Goal: Information Seeking & Learning: Learn about a topic

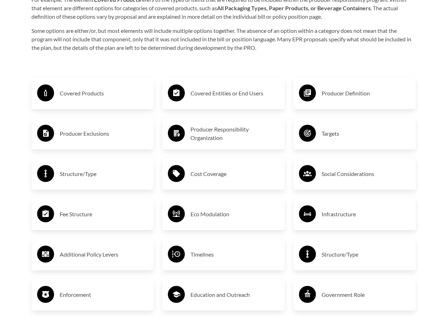
scroll to position [990, 0]
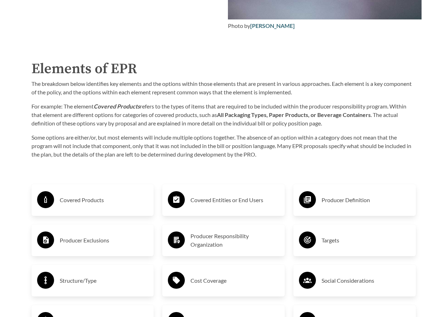
click at [90, 203] on h3 "Covered Products" at bounding box center [104, 200] width 89 height 11
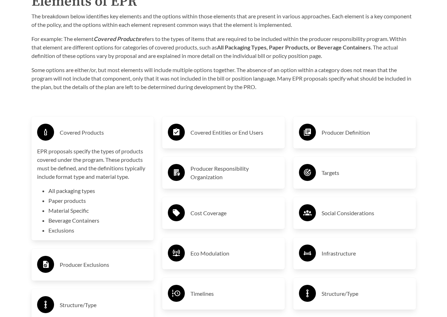
scroll to position [1061, 0]
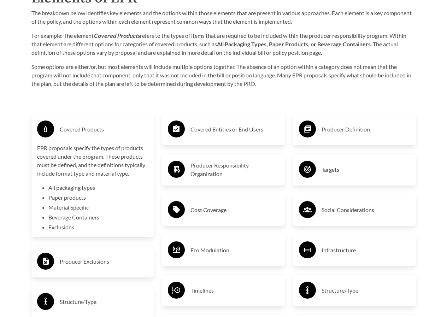
click at [82, 146] on p "EPR proposals specify the types of products covered under the program. These pr…" at bounding box center [92, 161] width 111 height 34
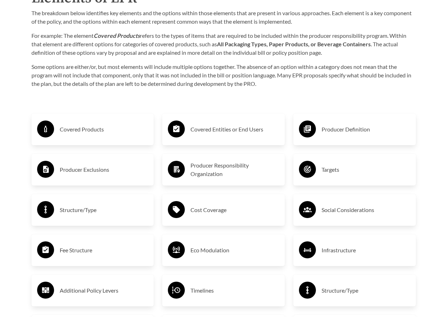
click at [89, 137] on div "Covered Products" at bounding box center [92, 129] width 111 height 21
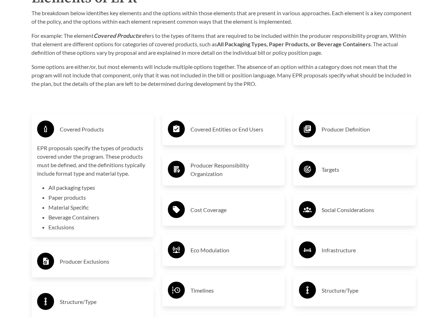
click at [88, 137] on div "Covered Products" at bounding box center [92, 129] width 111 height 21
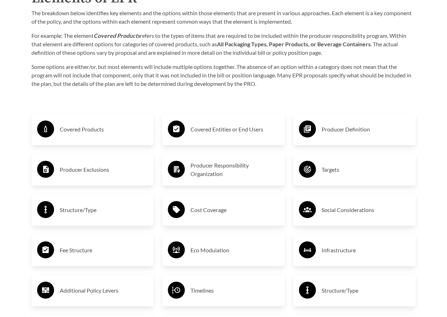
click at [88, 135] on h3 "Covered Products" at bounding box center [104, 129] width 89 height 11
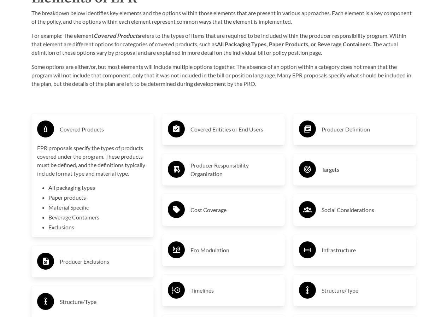
click at [64, 230] on li "Exclusions" at bounding box center [98, 227] width 100 height 8
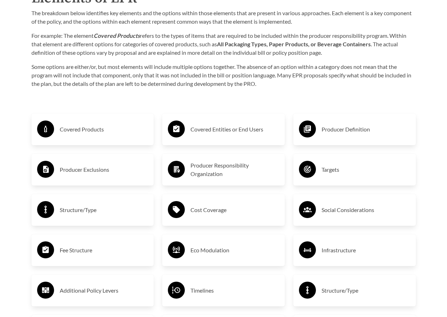
click at [91, 172] on h3 "Producer Exclusions" at bounding box center [104, 169] width 89 height 11
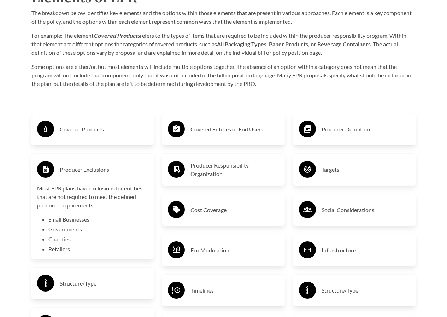
click at [91, 171] on h3 "Producer Exclusions" at bounding box center [104, 169] width 89 height 11
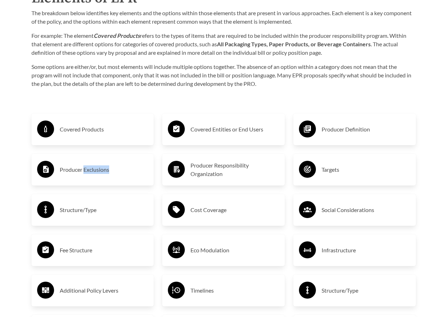
click at [91, 171] on h3 "Producer Exclusions" at bounding box center [104, 169] width 89 height 11
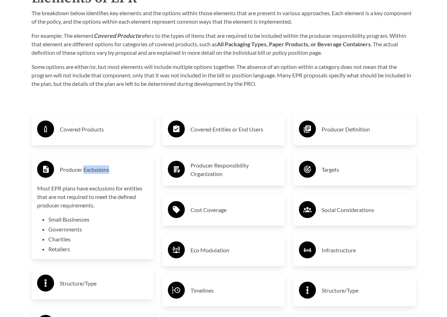
click at [91, 171] on h3 "Producer Exclusions" at bounding box center [104, 169] width 89 height 11
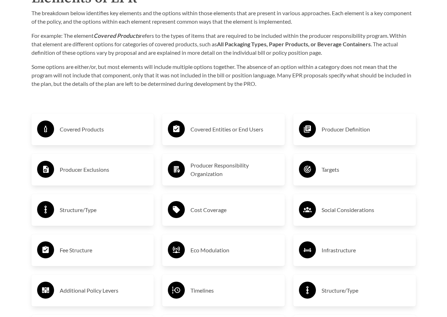
click at [92, 128] on h3 "Covered Products" at bounding box center [104, 129] width 89 height 11
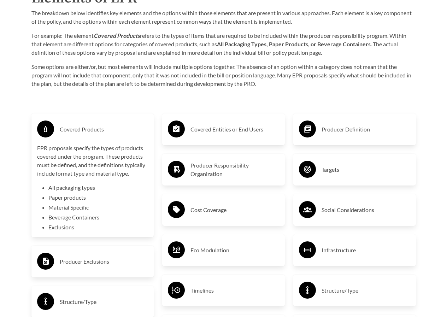
click at [92, 128] on h3 "Covered Products" at bounding box center [104, 129] width 89 height 11
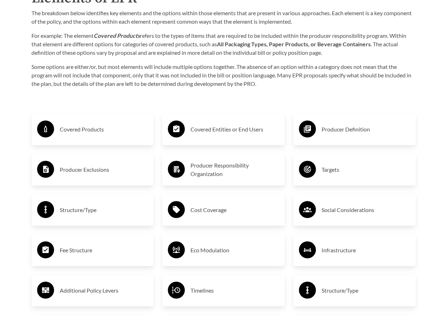
click at [87, 170] on h3 "Producer Exclusions" at bounding box center [104, 169] width 89 height 11
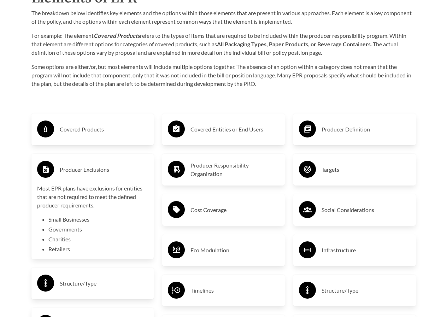
click at [97, 172] on h3 "Producer Exclusions" at bounding box center [104, 169] width 89 height 11
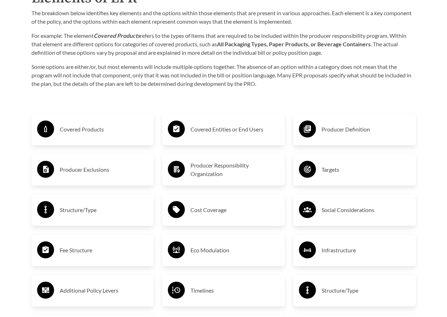
click at [77, 216] on h3 "Structure/Type" at bounding box center [104, 209] width 89 height 11
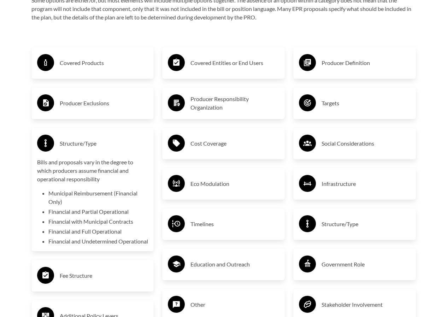
scroll to position [1132, 0]
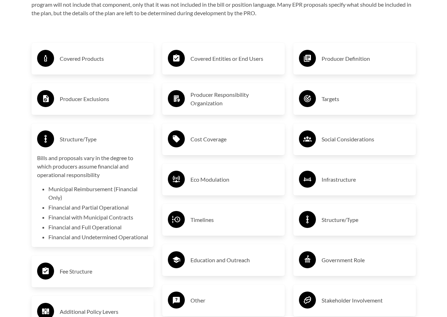
click at [79, 145] on h3 "Structure/Type" at bounding box center [104, 139] width 89 height 11
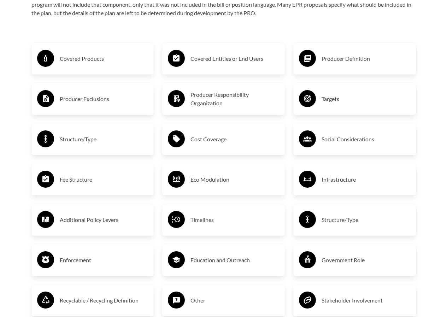
click at [86, 108] on div "Producer Exclusions" at bounding box center [92, 99] width 111 height 21
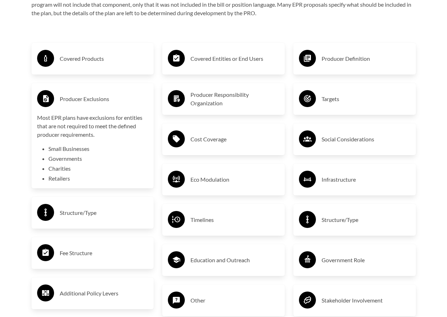
click at [90, 210] on h3 "Structure/Type" at bounding box center [104, 212] width 89 height 11
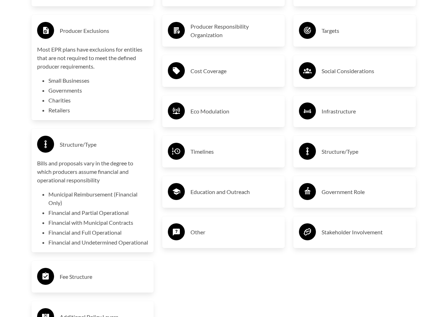
scroll to position [1203, 0]
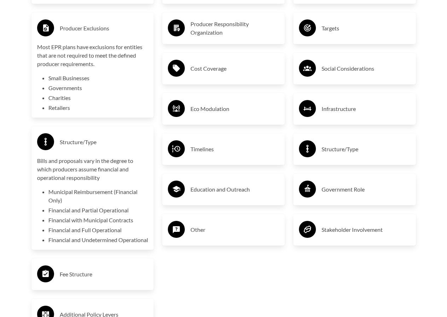
click at [64, 279] on h3 "Fee Structure" at bounding box center [104, 274] width 89 height 11
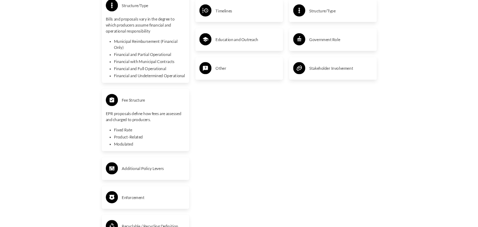
scroll to position [1344, 0]
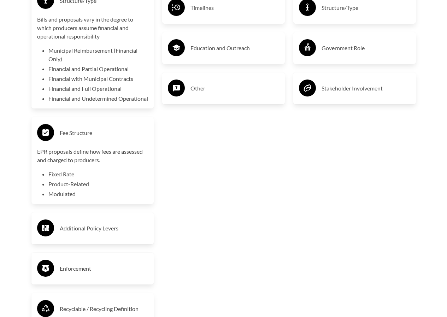
click at [99, 234] on h3 "Additional Policy Levers" at bounding box center [104, 228] width 89 height 11
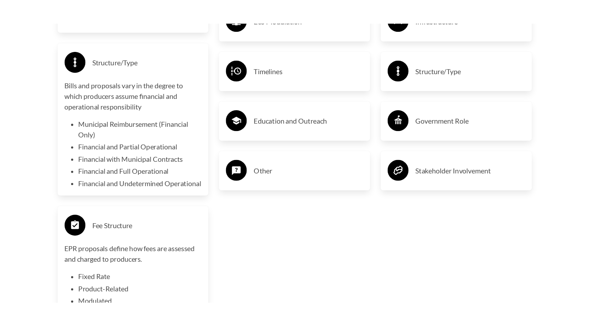
scroll to position [1309, 0]
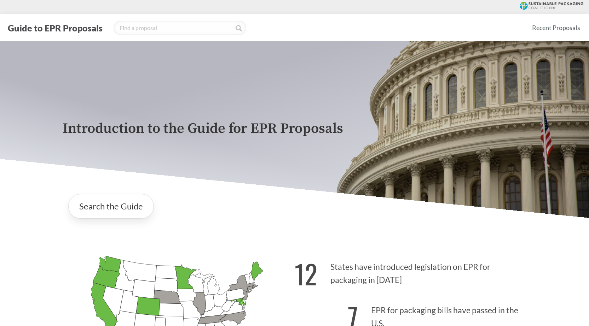
scroll to position [1309, 0]
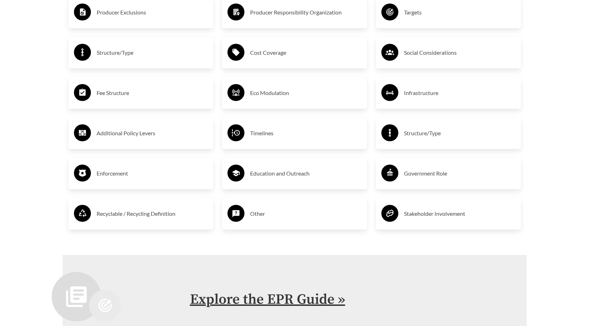
click at [232, 291] on link "Explore the EPR Guide »" at bounding box center [267, 300] width 155 height 18
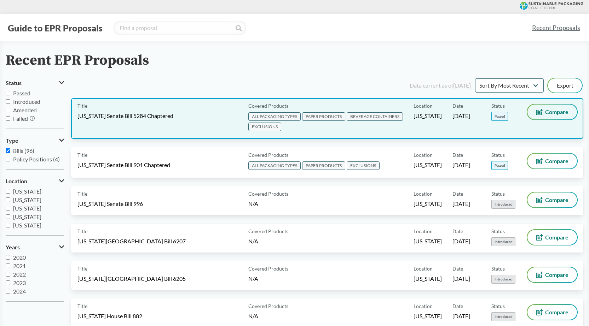
click at [539, 112] on icon at bounding box center [539, 112] width 7 height 6
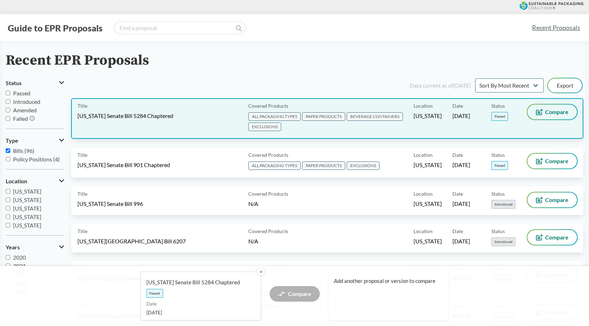
click at [539, 112] on icon at bounding box center [539, 112] width 7 height 6
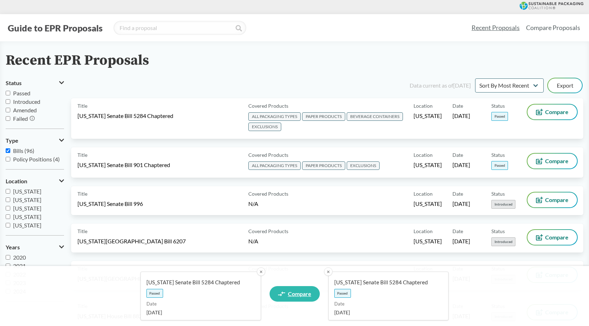
click at [300, 294] on span "Compare" at bounding box center [299, 294] width 23 height 6
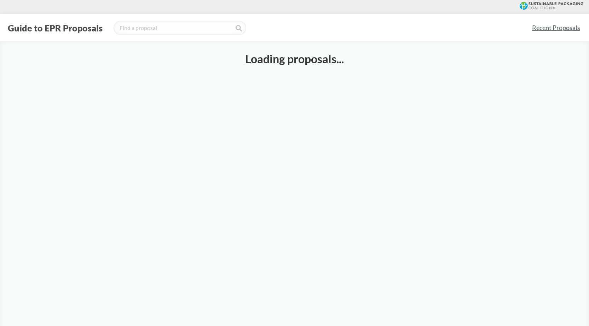
select select "SB5284C"
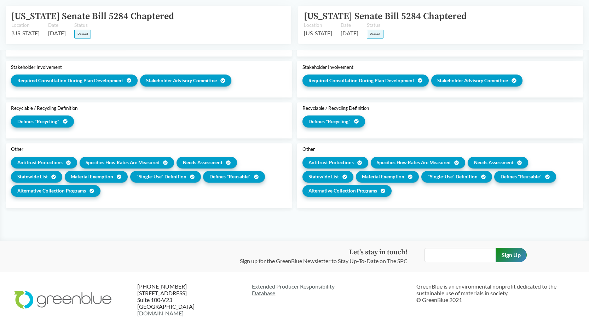
scroll to position [982, 0]
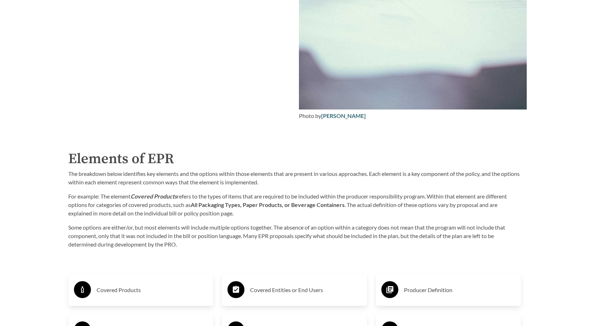
scroll to position [1238, 0]
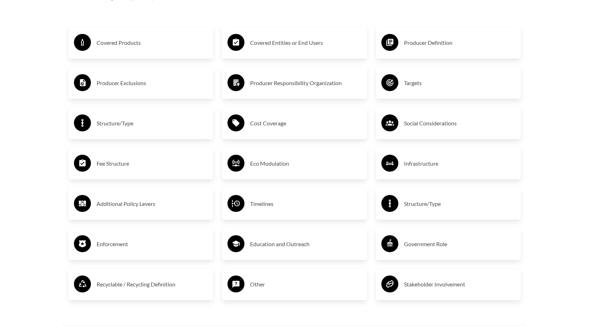
click at [122, 165] on h3 "Fee Structure" at bounding box center [152, 163] width 111 height 11
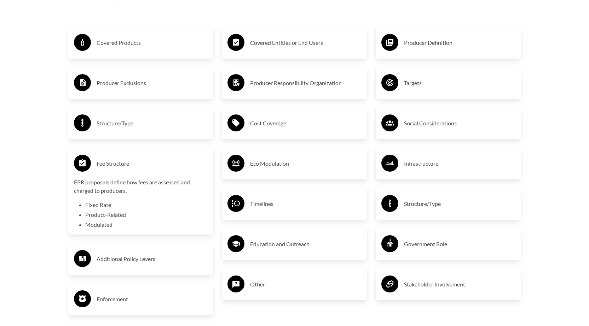
click at [111, 195] on p "EPR proposals define how fees are assessed and charged to producers." at bounding box center [141, 186] width 134 height 17
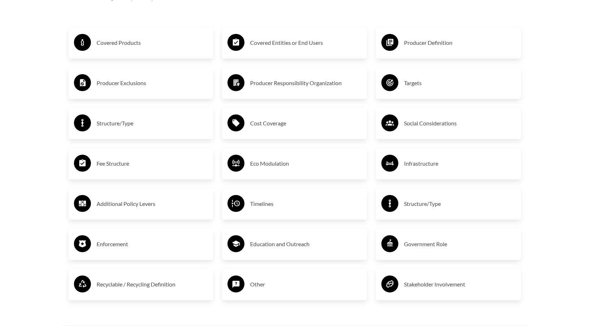
click at [114, 169] on h3 "Fee Structure" at bounding box center [152, 163] width 111 height 11
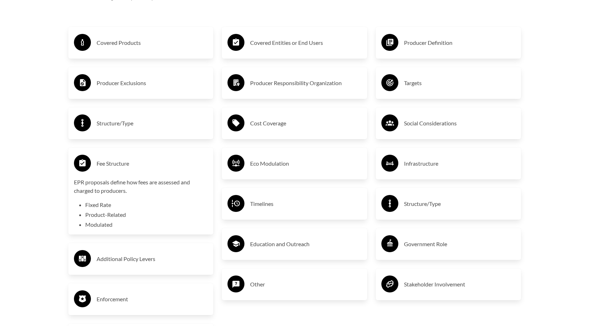
click at [115, 173] on div "Fee Structure" at bounding box center [141, 164] width 134 height 21
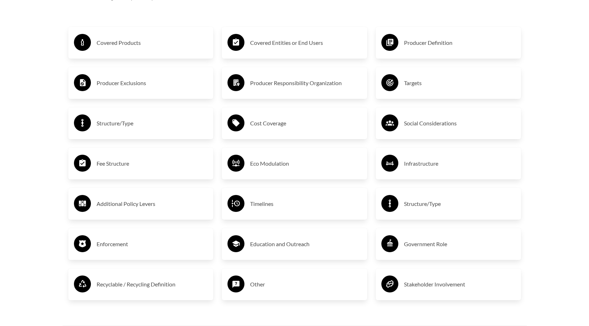
click at [109, 247] on h3 "Enforcement" at bounding box center [152, 244] width 111 height 11
click at [132, 286] on h3 "Recyclable / Recycling Definition" at bounding box center [152, 284] width 111 height 11
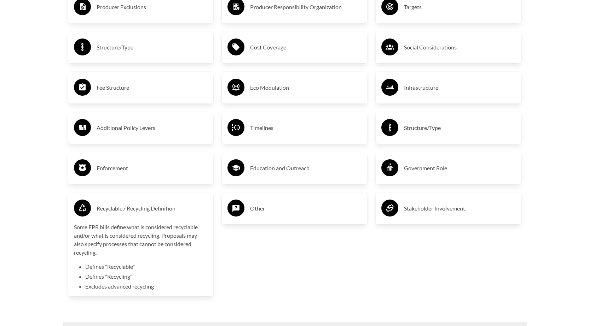
scroll to position [1379, 0]
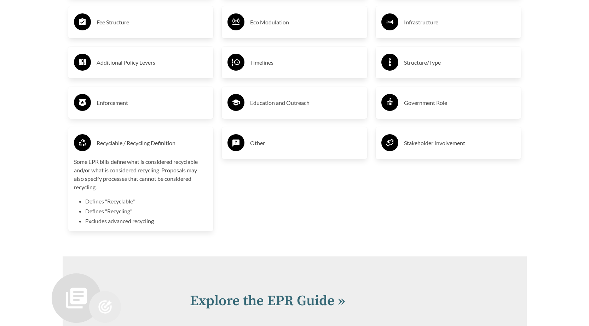
click at [127, 145] on h3 "Recyclable / Recycling Definition" at bounding box center [152, 143] width 111 height 11
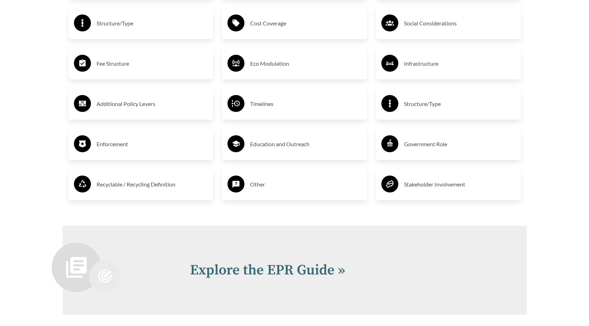
scroll to position [1238, 0]
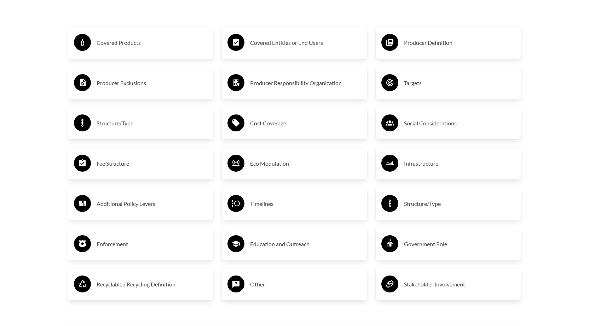
click at [412, 166] on h3 "Infrastructure" at bounding box center [459, 163] width 111 height 11
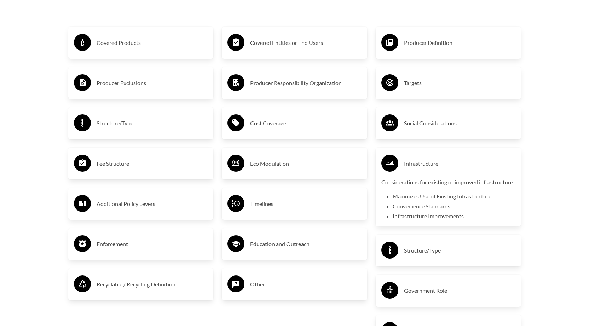
click at [412, 166] on h3 "Infrastructure" at bounding box center [459, 163] width 111 height 11
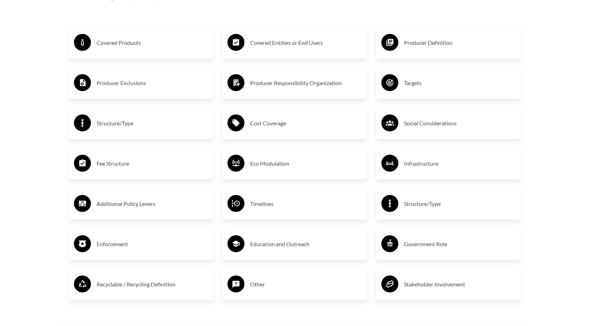
click at [252, 131] on div "Cost Coverage" at bounding box center [294, 123] width 134 height 21
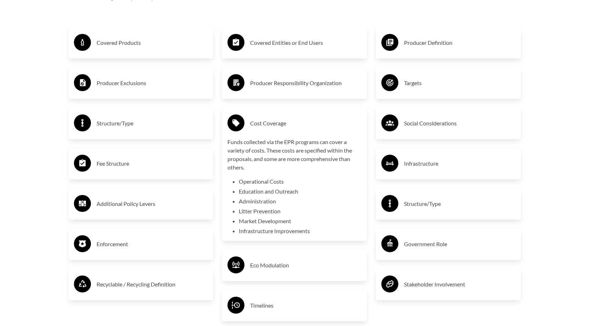
click at [252, 131] on div "Cost Coverage" at bounding box center [294, 123] width 134 height 21
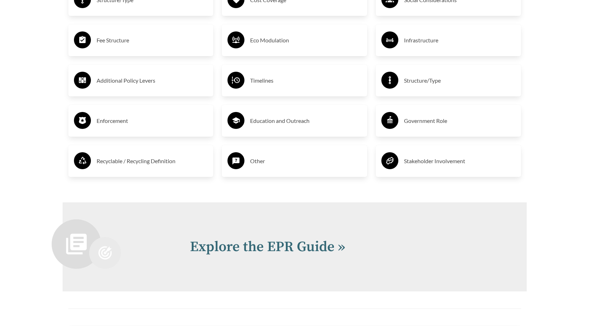
scroll to position [1450, 0]
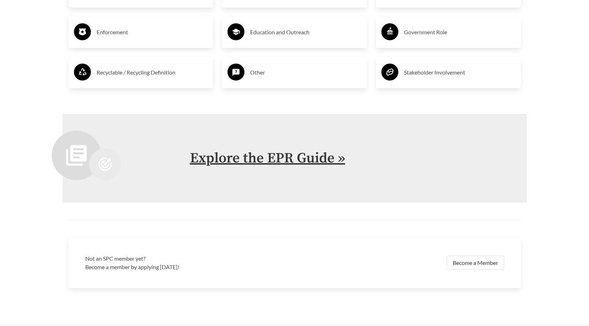
click at [254, 156] on link "Explore the EPR Guide »" at bounding box center [267, 159] width 155 height 18
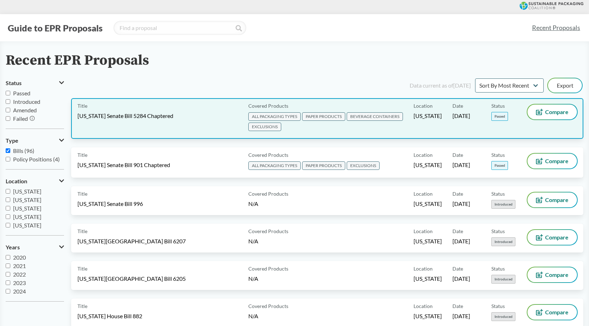
click at [155, 114] on span "Washington Senate Bill 5284 Chaptered" at bounding box center [125, 116] width 96 height 8
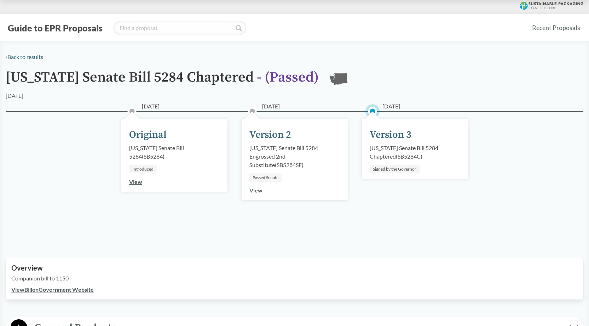
click at [405, 149] on div "Washington Senate Bill 5284 Chaptered ( SB5284C )" at bounding box center [415, 152] width 91 height 17
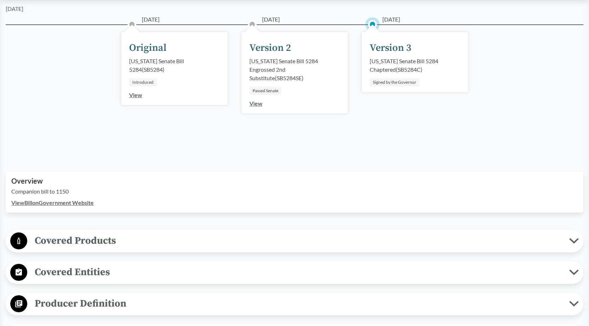
scroll to position [177, 0]
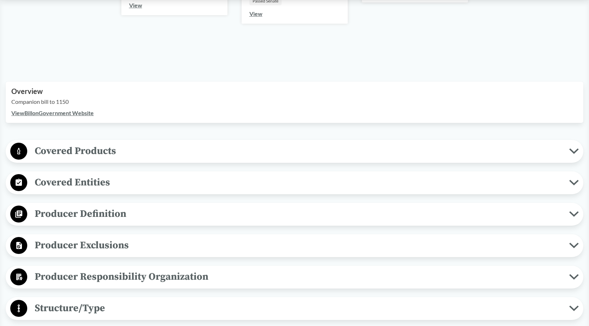
click at [574, 148] on button "Covered Products" at bounding box center [294, 152] width 573 height 18
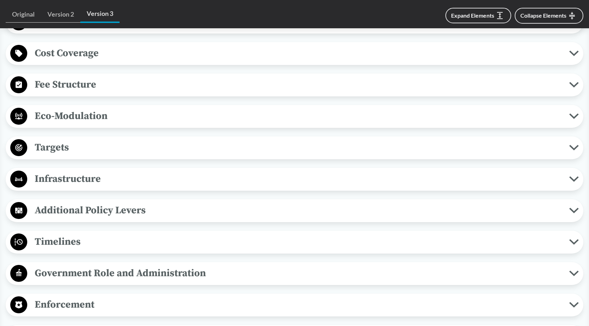
scroll to position [814, 0]
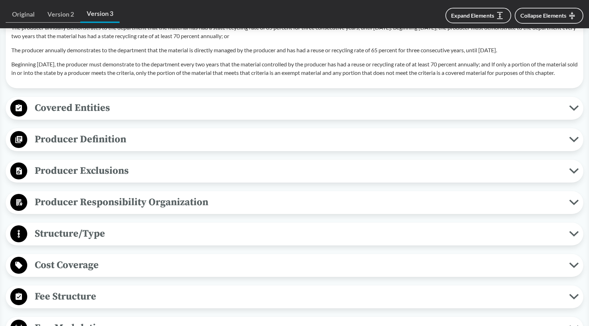
drag, startPoint x: 571, startPoint y: 115, endPoint x: 358, endPoint y: 111, distance: 213.3
click at [571, 110] on icon at bounding box center [573, 108] width 7 height 4
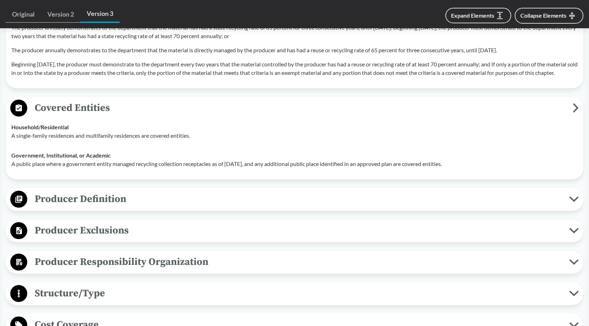
click at [573, 113] on icon at bounding box center [576, 108] width 6 height 10
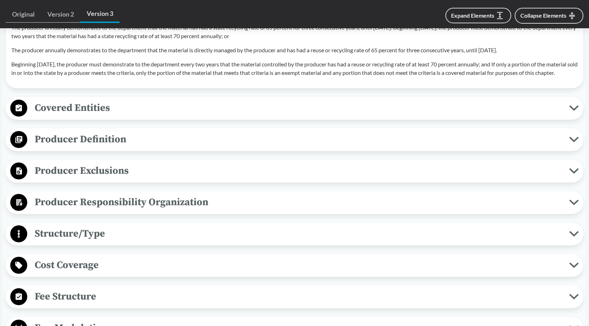
click at [574, 143] on icon at bounding box center [574, 140] width 10 height 6
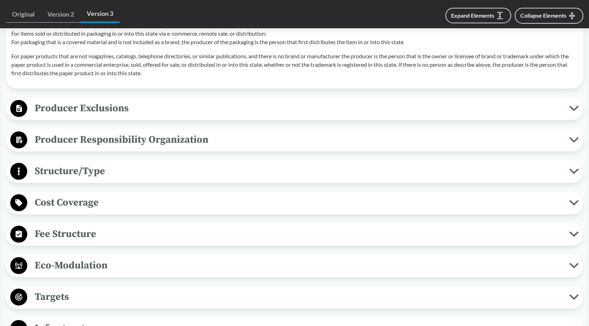
scroll to position [1273, 0]
click at [569, 111] on icon at bounding box center [574, 108] width 10 height 6
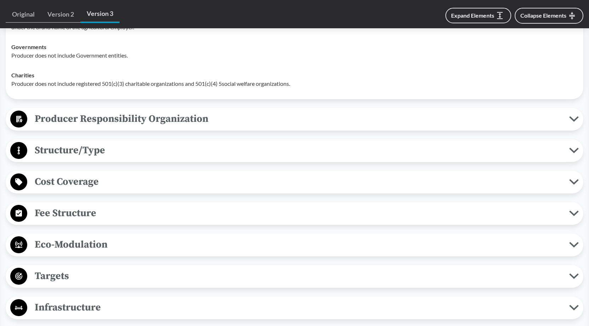
scroll to position [1450, 0]
click at [578, 121] on icon at bounding box center [574, 119] width 10 height 6
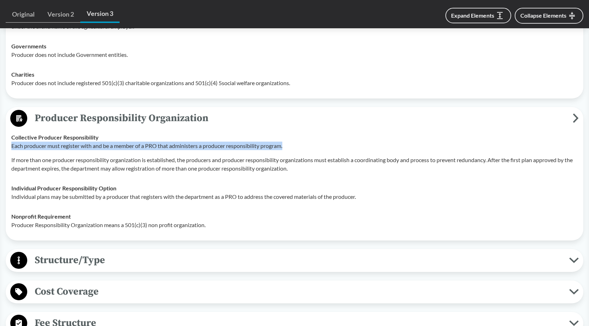
drag, startPoint x: 292, startPoint y: 156, endPoint x: 9, endPoint y: 152, distance: 283.0
click at [9, 152] on td "Collective Producer Responsibility Each producer must register with and be a me…" at bounding box center [294, 153] width 573 height 51
copy p "Each producer must register with and be a member of a PRO that administers a pr…"
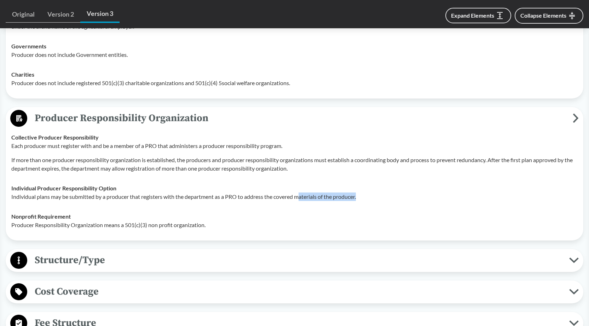
drag, startPoint x: 369, startPoint y: 206, endPoint x: 300, endPoint y: 204, distance: 68.6
click at [300, 201] on p "Individual plans may be submitted by a producer that registers with the departm…" at bounding box center [294, 197] width 566 height 8
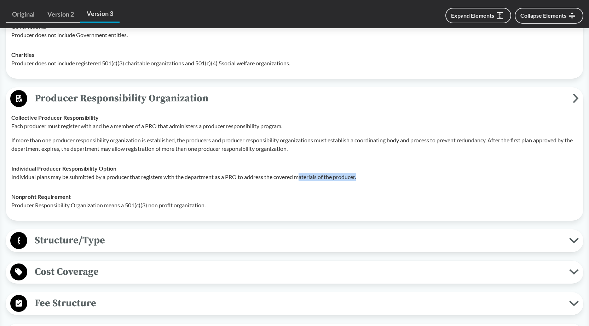
scroll to position [1486, 0]
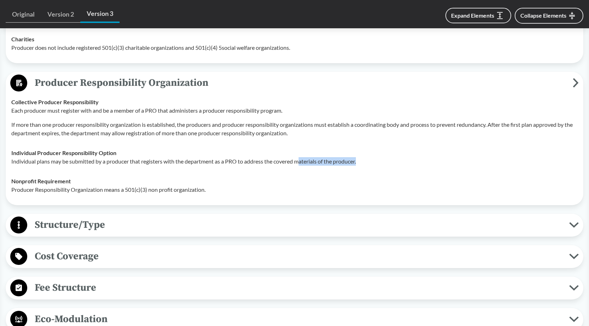
click at [573, 228] on icon at bounding box center [574, 225] width 10 height 6
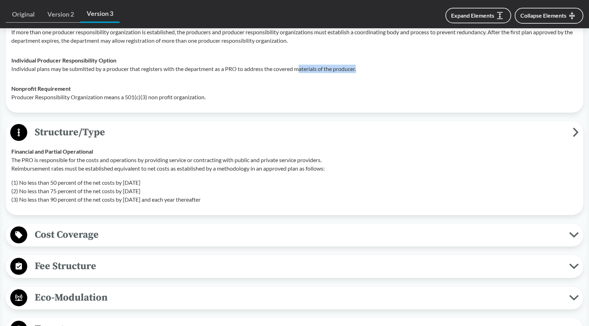
scroll to position [1662, 0]
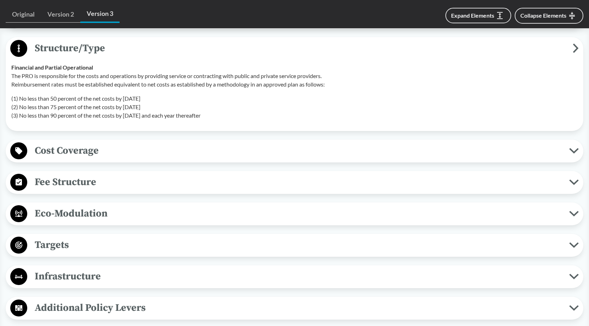
click at [573, 154] on icon at bounding box center [574, 151] width 10 height 6
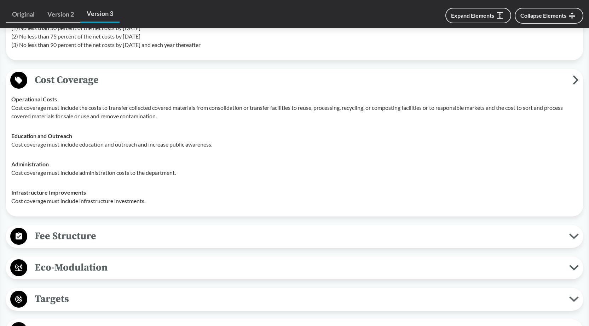
scroll to position [1875, 0]
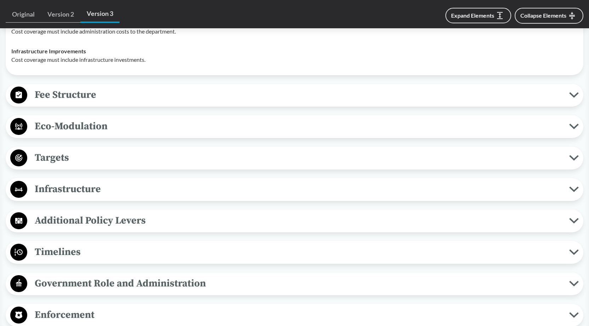
click at [570, 98] on icon at bounding box center [574, 95] width 10 height 6
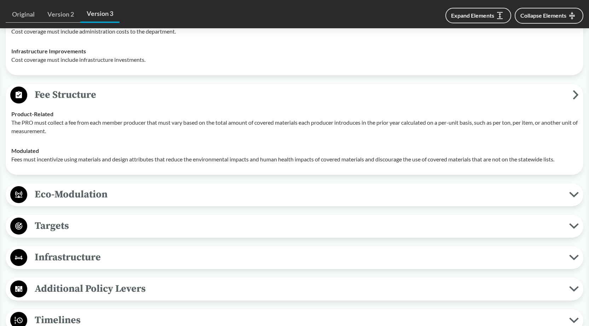
click at [571, 197] on icon at bounding box center [573, 195] width 7 height 4
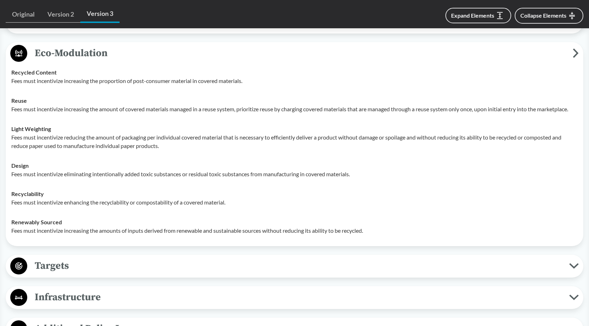
scroll to position [2158, 0]
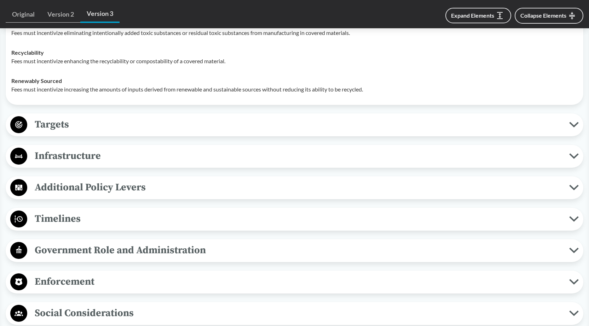
click at [575, 127] on icon at bounding box center [573, 125] width 7 height 4
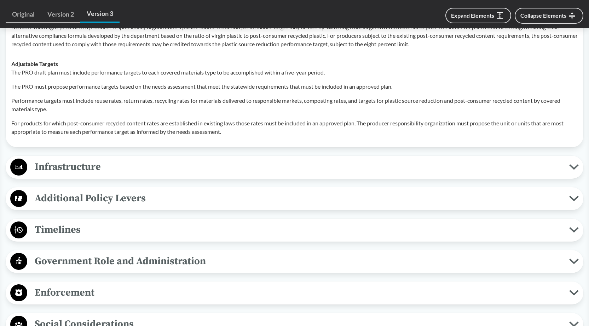
scroll to position [2370, 0]
click at [573, 169] on icon at bounding box center [574, 167] width 10 height 6
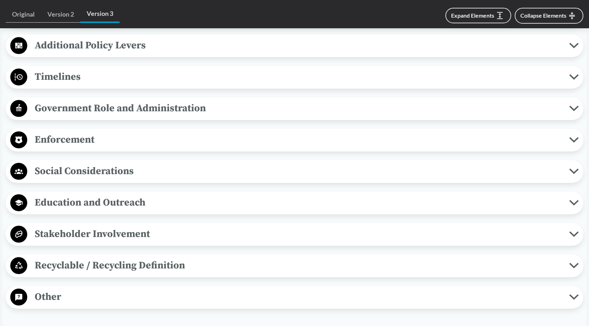
scroll to position [2547, 0]
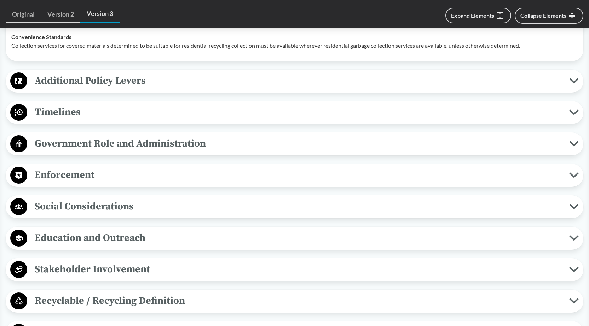
click at [569, 84] on icon at bounding box center [574, 81] width 10 height 6
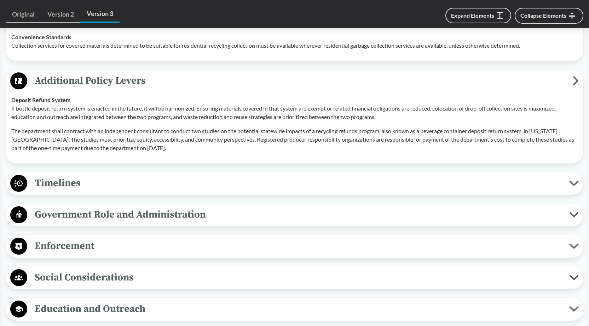
click at [574, 186] on icon at bounding box center [574, 184] width 10 height 6
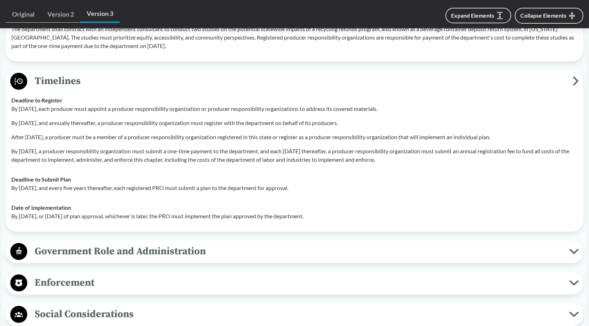
scroll to position [2653, 0]
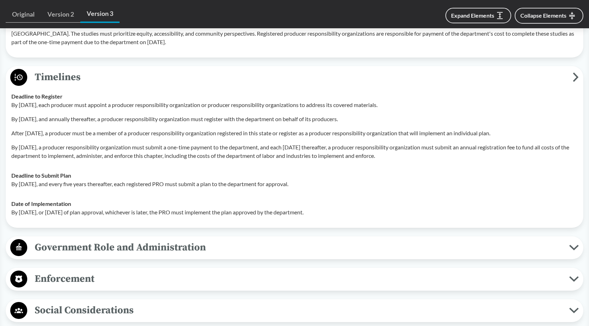
drag, startPoint x: 407, startPoint y: 120, endPoint x: 60, endPoint y: 120, distance: 346.3
click at [60, 109] on p "By January 1, 2026, each producer must appoint a producer responsibility organi…" at bounding box center [294, 105] width 566 height 8
copy p "each producer must appoint a producer responsibility organization or producer r…"
drag, startPoint x: 364, startPoint y: 136, endPoint x: 8, endPoint y: 135, distance: 355.8
click at [8, 135] on td "Deadline to Register By January 1, 2026, each producer must appoint a producer …" at bounding box center [294, 126] width 573 height 79
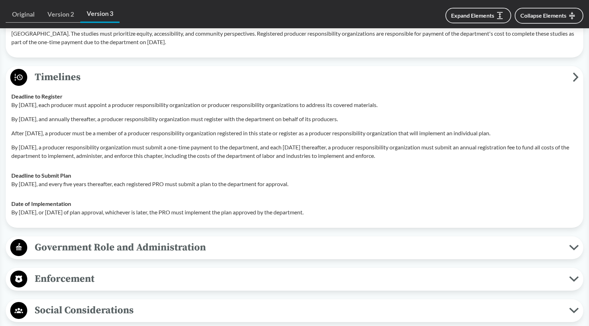
copy p "By March 1, 2026, and annually thereafter, a producer responsibility organizati…"
drag, startPoint x: 517, startPoint y: 149, endPoint x: 10, endPoint y: 149, distance: 507.6
click at [10, 149] on td "Deadline to Register By January 1, 2026, each producer must appoint a producer …" at bounding box center [294, 126] width 573 height 79
copy p "After July 1, 2026, a producer must be a member of a producer responsibility or…"
drag, startPoint x: 419, startPoint y: 175, endPoint x: 11, endPoint y: 165, distance: 409.0
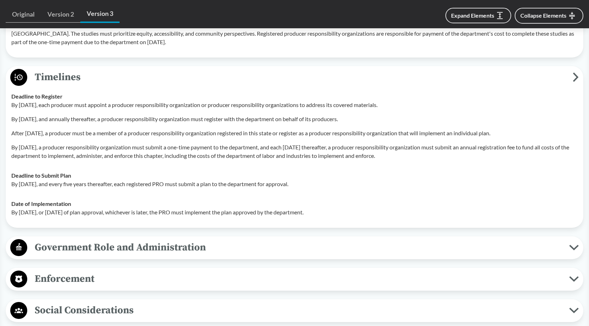
click at [11, 165] on td "Deadline to Register By January 1, 2026, each producer must appoint a producer …" at bounding box center [294, 126] width 573 height 79
copy p "By September 1, 2026, a producer responsibility organization must submit a one-…"
drag, startPoint x: 318, startPoint y: 201, endPoint x: 9, endPoint y: 191, distance: 308.9
click at [9, 191] on td "Deadline to Submit Plan By October 1, 2028, and every five years thereafter, ea…" at bounding box center [294, 180] width 573 height 28
copy div "Deadline to Submit Plan By October 1, 2028, and every five years thereafter, ea…"
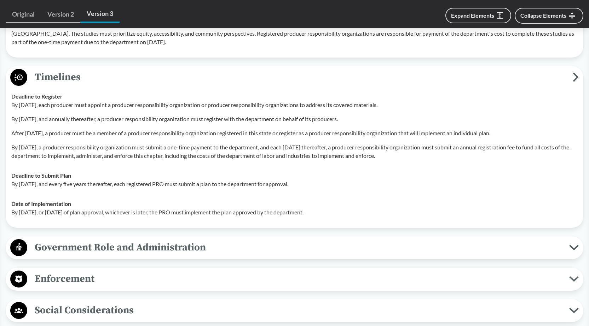
drag, startPoint x: 367, startPoint y: 230, endPoint x: 10, endPoint y: 223, distance: 356.6
click at [10, 222] on td "Date of Implementation By January 1, 2030, or within six months of plan approva…" at bounding box center [294, 208] width 573 height 28
copy div "Date of Implementation By January 1, 2030, or within six months of plan approva…"
click at [171, 187] on td "Deadline to Submit Plan By October 1, 2028, and every five years thereafter, ea…" at bounding box center [294, 180] width 573 height 28
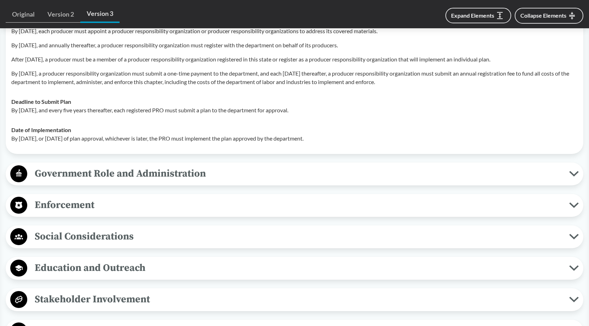
scroll to position [2794, 0]
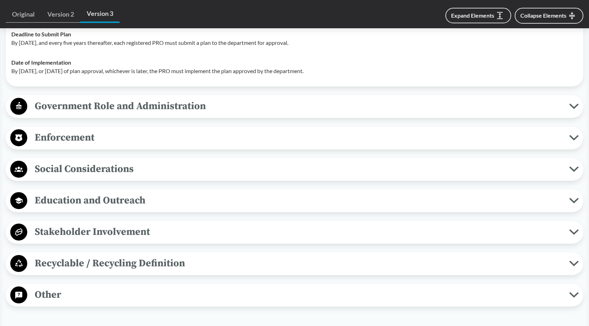
click at [573, 108] on icon at bounding box center [573, 107] width 7 height 4
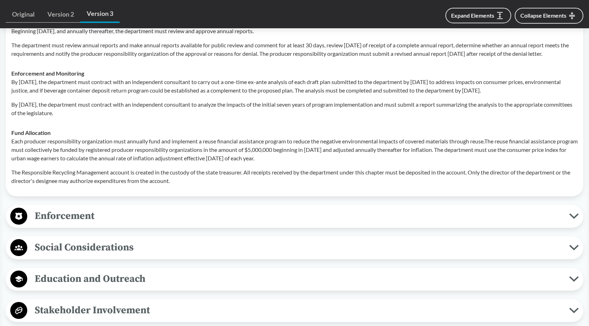
scroll to position [2865, 0]
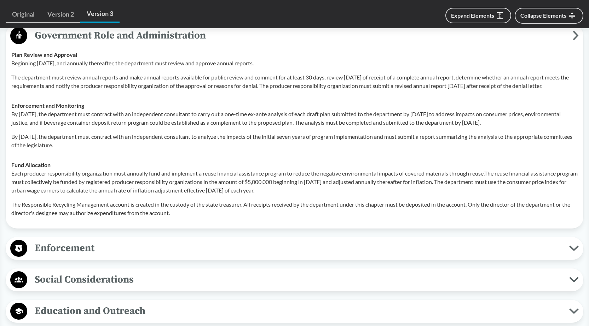
click at [574, 40] on icon at bounding box center [576, 36] width 6 height 10
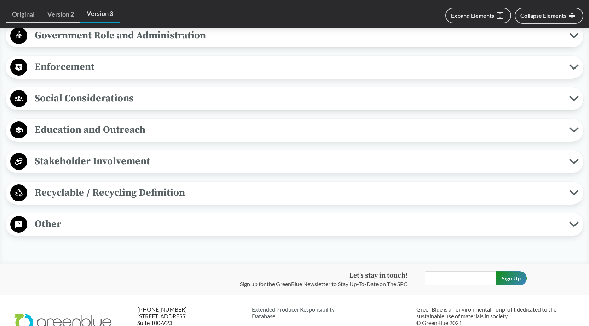
click at [572, 69] on icon at bounding box center [573, 67] width 7 height 4
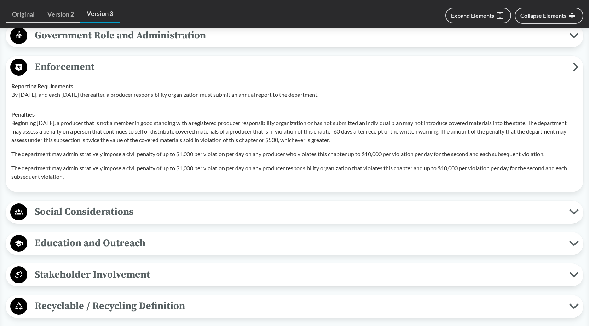
drag, startPoint x: 342, startPoint y: 111, endPoint x: 13, endPoint y: 111, distance: 329.6
click at [12, 99] on p "By July 1, 2031, and each July 1st thereafter, a producer responsibility organi…" at bounding box center [294, 95] width 566 height 8
drag, startPoint x: 193, startPoint y: 125, endPoint x: 209, endPoint y: 121, distance: 16.5
click at [193, 125] on td "Penalties Beginning March 1, 2029, a producer that is not a member in good stan…" at bounding box center [294, 146] width 573 height 82
drag, startPoint x: 338, startPoint y: 110, endPoint x: 11, endPoint y: 104, distance: 327.2
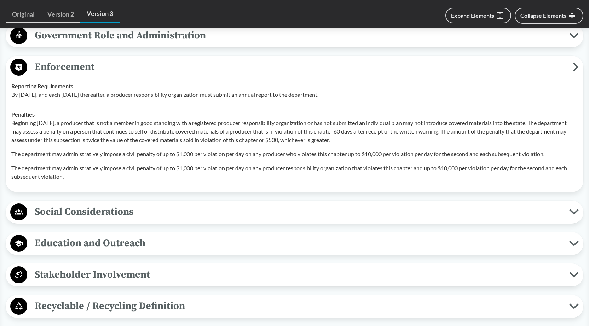
click at [11, 99] on div "Reporting Requirements By July 1, 2031, and each July 1st thereafter, a produce…" at bounding box center [294, 90] width 566 height 17
copy div "Reporting Requirements By July 1, 2031, and each July 1st thereafter, a produce…"
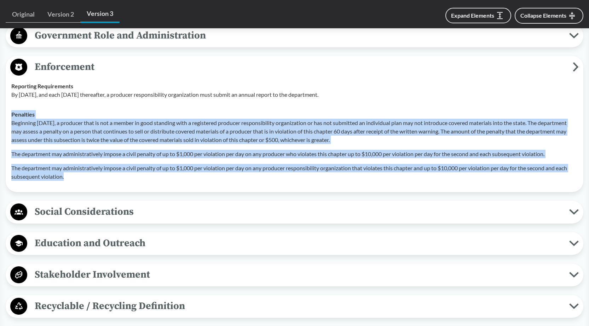
drag, startPoint x: 12, startPoint y: 132, endPoint x: 107, endPoint y: 194, distance: 113.9
click at [107, 181] on div "Penalties Beginning March 1, 2029, a producer that is not a member in good stan…" at bounding box center [294, 145] width 566 height 71
copy div "Penalties Beginning March 1, 2029, a producer that is not a member in good stan…"
click at [245, 181] on p "The department may administratively impose a civil penalty of up to $1,000 per …" at bounding box center [294, 172] width 566 height 17
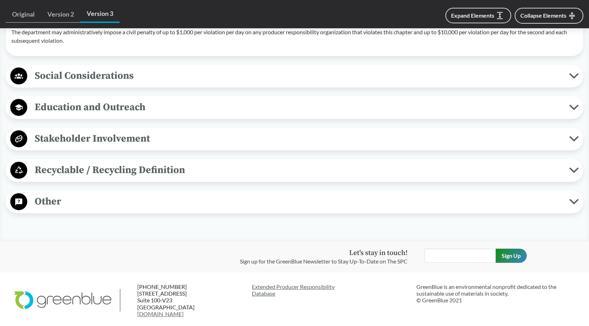
scroll to position [3006, 0]
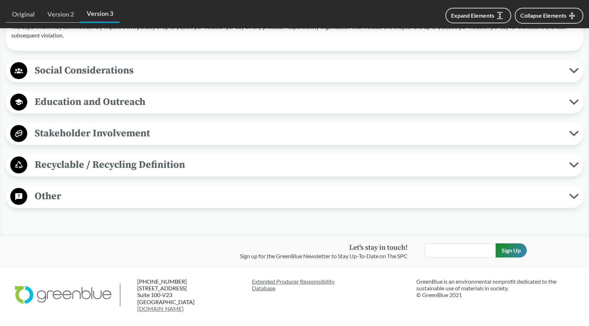
click at [571, 167] on icon at bounding box center [573, 165] width 7 height 4
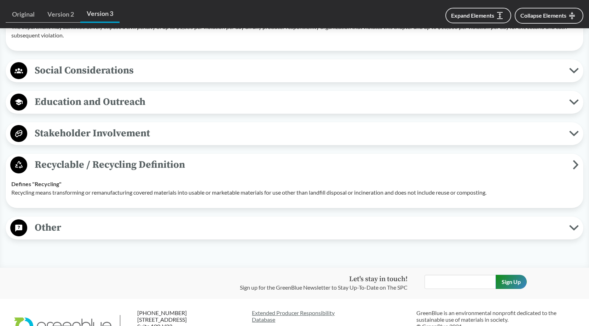
click at [574, 135] on icon at bounding box center [573, 134] width 7 height 4
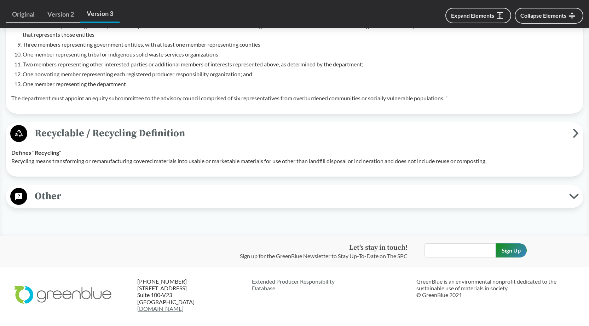
scroll to position [3312, 0]
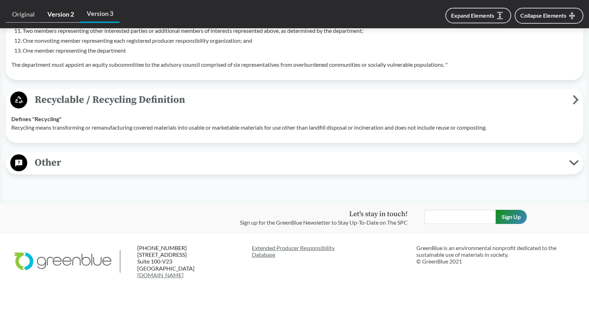
click at [59, 15] on link "Version 2" at bounding box center [60, 14] width 39 height 16
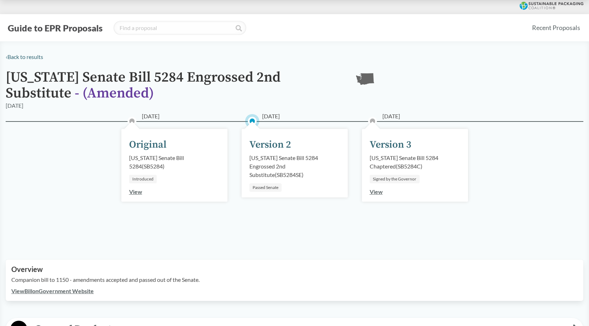
click at [377, 193] on link "View" at bounding box center [376, 192] width 13 height 7
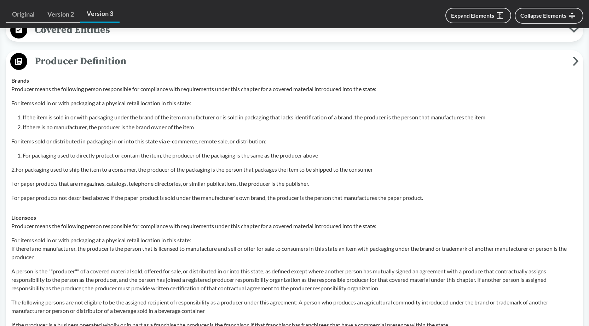
scroll to position [778, 0]
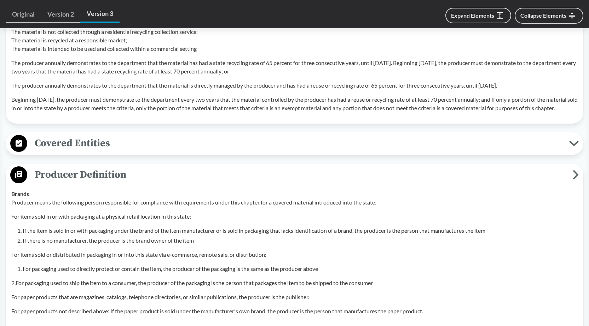
click at [568, 149] on span "Covered Entities" at bounding box center [298, 143] width 542 height 16
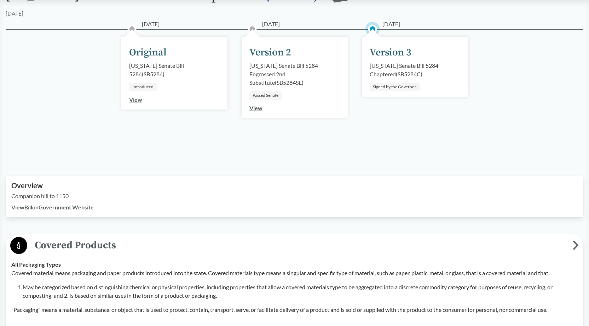
scroll to position [212, 0]
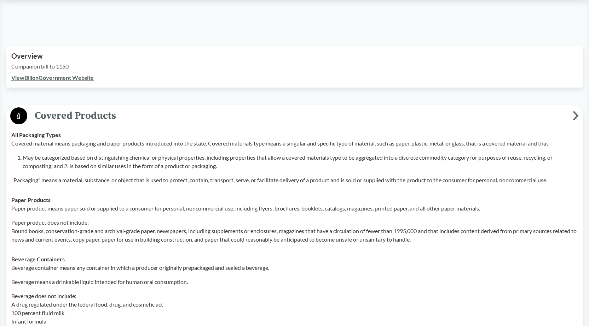
click at [71, 77] on link "View Bill on Government Website" at bounding box center [52, 77] width 82 height 7
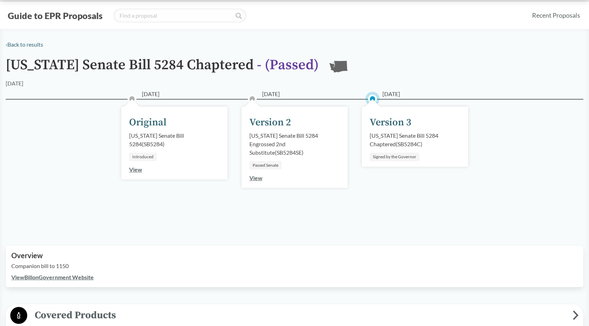
scroll to position [0, 0]
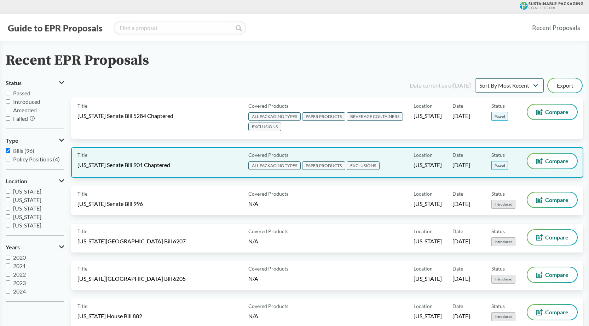
click at [117, 168] on span "Maryland Senate Bill 901 Chaptered" at bounding box center [123, 165] width 93 height 8
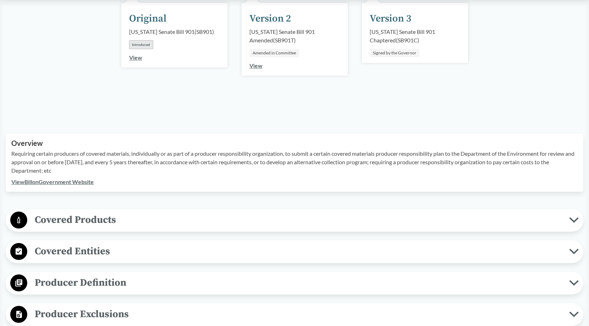
scroll to position [248, 0]
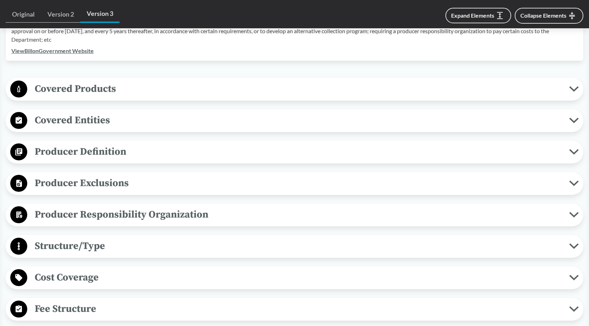
click at [574, 91] on icon at bounding box center [573, 89] width 7 height 4
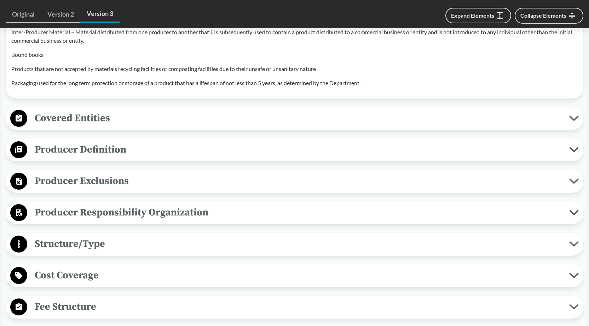
scroll to position [743, 0]
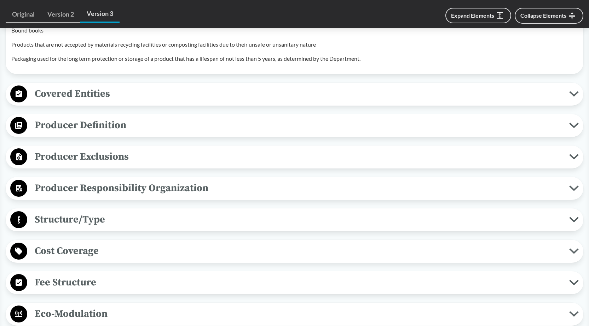
click at [574, 97] on icon at bounding box center [574, 94] width 10 height 6
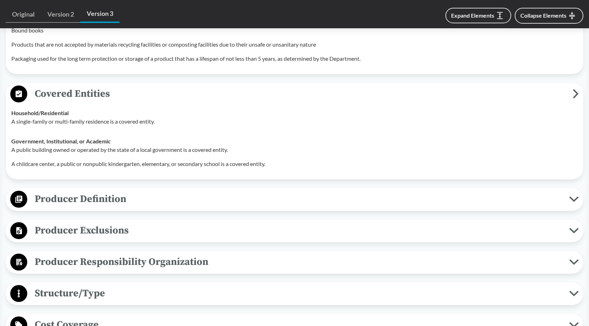
click at [574, 99] on icon at bounding box center [576, 94] width 6 height 10
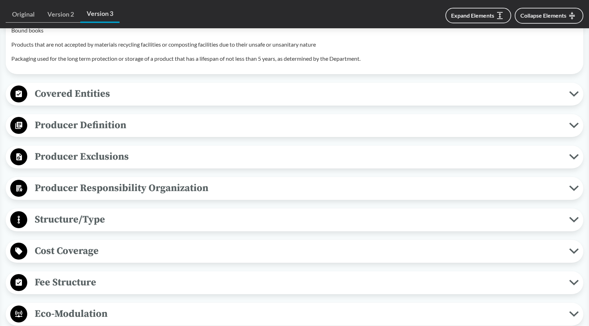
click at [571, 128] on icon at bounding box center [574, 126] width 10 height 6
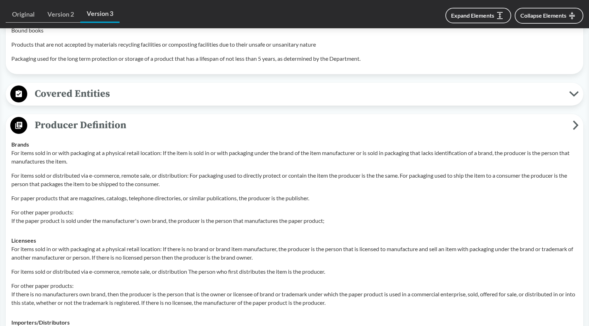
click at [576, 129] on icon at bounding box center [576, 125] width 4 height 7
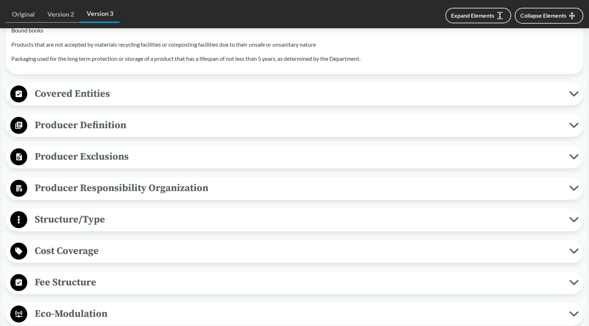
click at [570, 128] on icon at bounding box center [574, 126] width 10 height 6
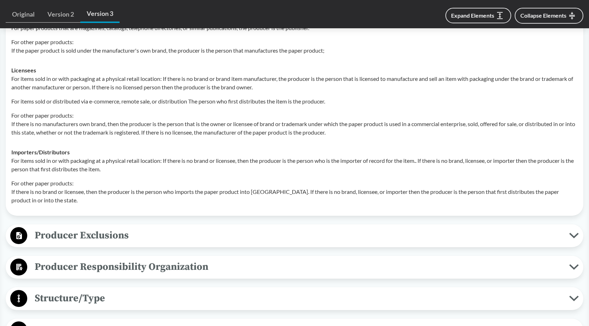
scroll to position [920, 0]
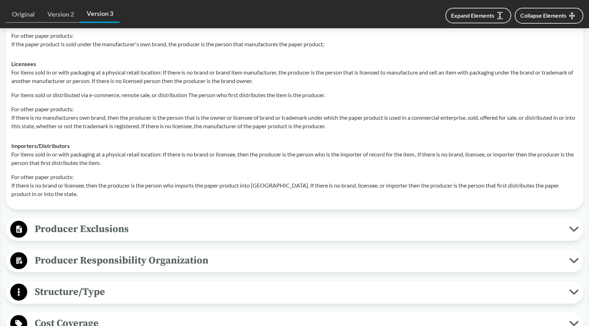
click at [570, 232] on icon at bounding box center [574, 230] width 10 height 6
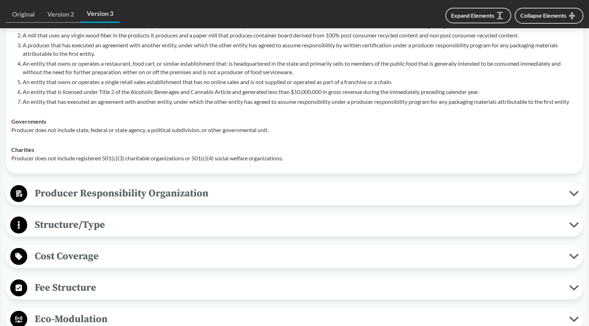
scroll to position [1273, 0]
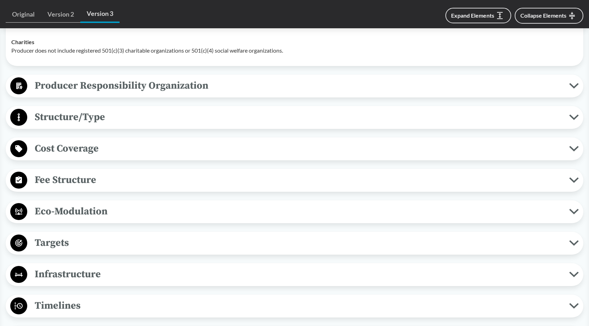
click at [577, 89] on icon at bounding box center [574, 86] width 10 height 6
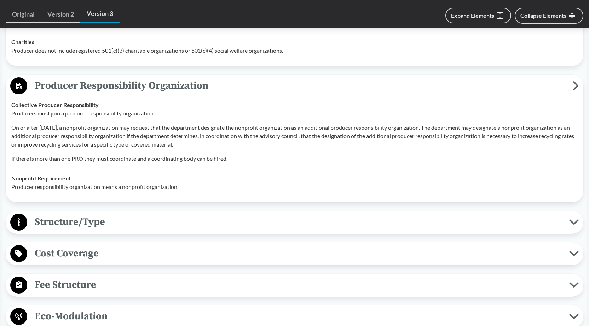
click at [23, 108] on strong "Collective Producer Responsibility" at bounding box center [54, 105] width 87 height 7
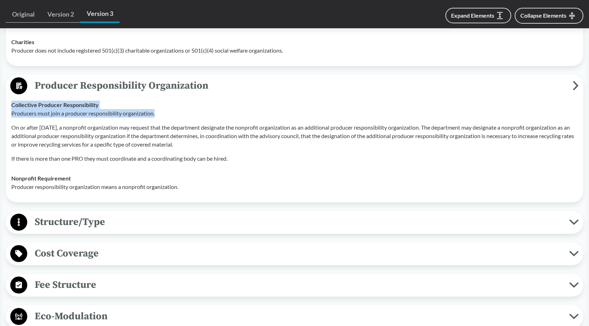
drag, startPoint x: 13, startPoint y: 121, endPoint x: 166, endPoint y: 130, distance: 153.1
click at [166, 130] on div "Collective Producer Responsibility Producers must join a producer responsibilit…" at bounding box center [294, 132] width 566 height 62
copy div "Collective Producer Responsibility Producers must join a producer responsibilit…"
drag, startPoint x: 223, startPoint y: 161, endPoint x: 12, endPoint y: 144, distance: 211.4
click at [12, 144] on p "On or after July 1, 2033, a nonprofit organization may request that the departm…" at bounding box center [294, 135] width 566 height 25
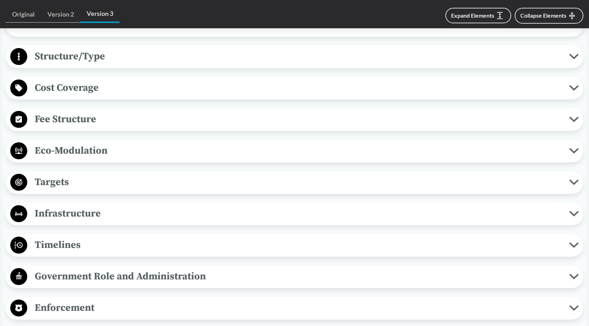
scroll to position [1450, 0]
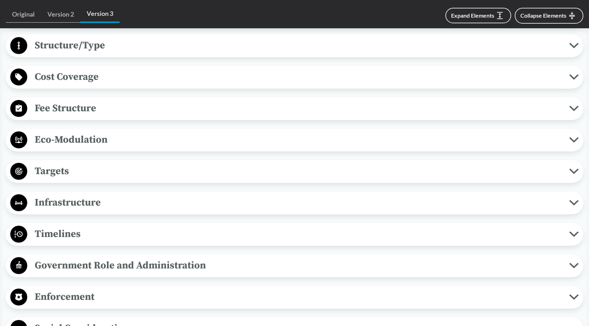
click at [575, 48] on icon at bounding box center [574, 46] width 10 height 6
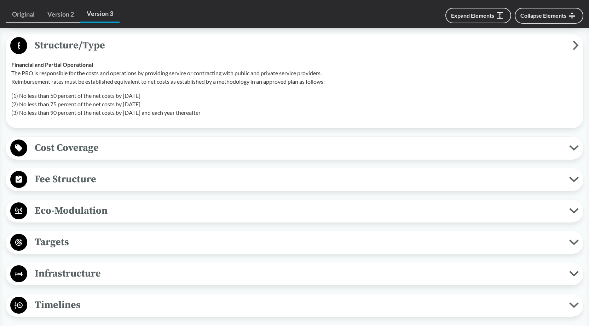
click at [572, 150] on icon at bounding box center [573, 148] width 7 height 4
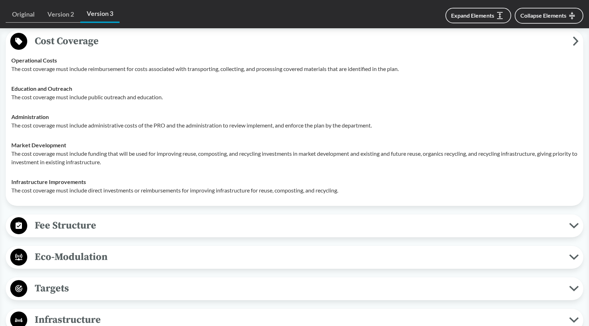
scroll to position [1556, 0]
click at [573, 230] on icon at bounding box center [574, 227] width 10 height 6
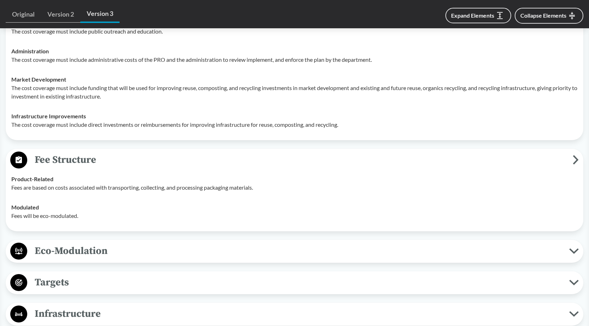
scroll to position [1698, 0]
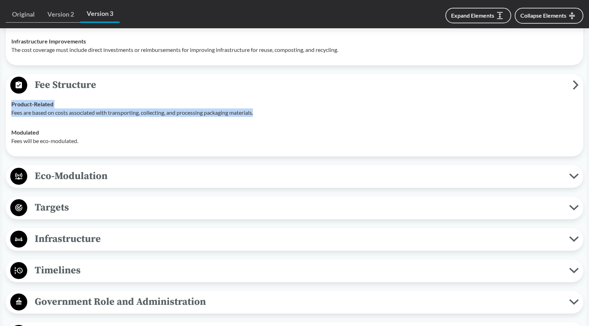
drag, startPoint x: 257, startPoint y: 131, endPoint x: 289, endPoint y: 120, distance: 32.9
click at [289, 117] on div "Product-Related Fees are based on costs associated with transporting, collectin…" at bounding box center [294, 108] width 566 height 17
click at [282, 117] on p "Fees are based on costs associated with transporting, collecting, and processin…" at bounding box center [294, 113] width 566 height 8
click at [269, 117] on p "Fees are based on costs associated with transporting, collecting, and processin…" at bounding box center [294, 113] width 566 height 8
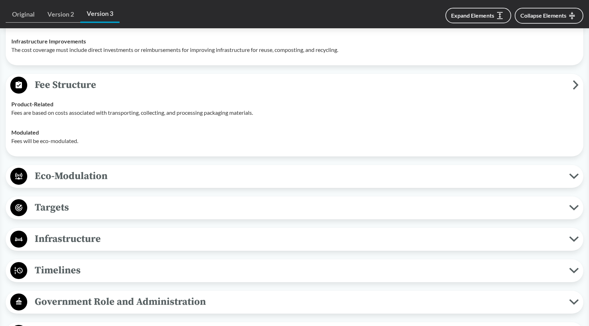
click at [88, 142] on td "Modulated Fees will be eco-modulated." at bounding box center [294, 137] width 573 height 28
click at [569, 186] on button "Eco-Modulation" at bounding box center [294, 177] width 573 height 18
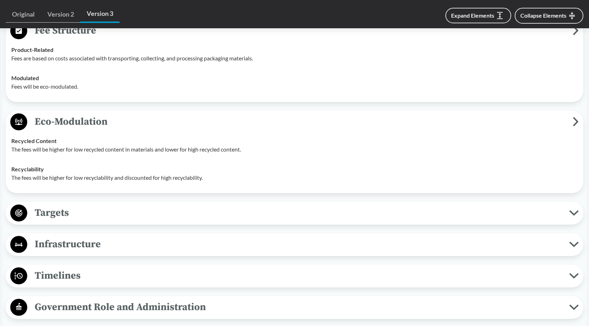
scroll to position [1839, 0]
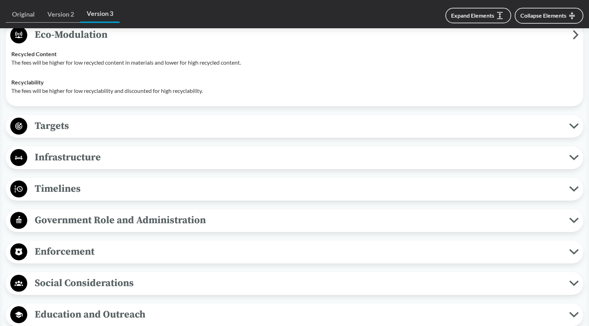
click at [576, 129] on icon at bounding box center [574, 126] width 10 height 6
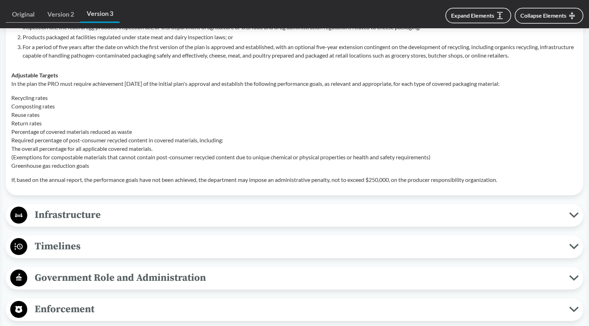
scroll to position [2122, 0]
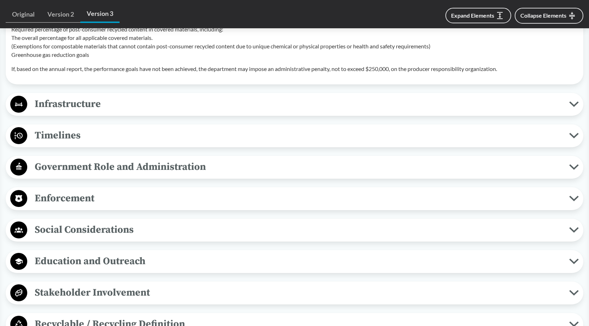
click at [575, 138] on icon at bounding box center [573, 136] width 7 height 4
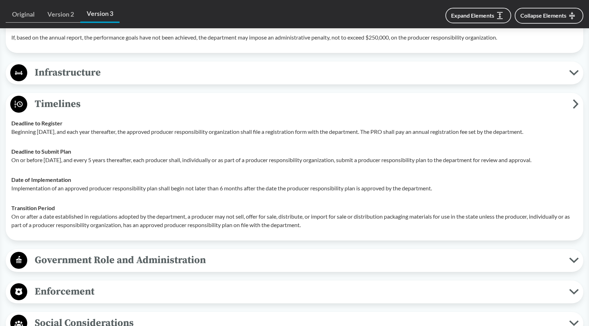
scroll to position [2193, 0]
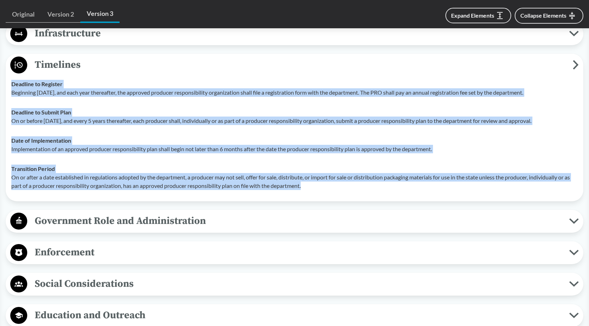
drag, startPoint x: 314, startPoint y: 205, endPoint x: 7, endPoint y: 101, distance: 324.5
click at [7, 101] on div "Timelines Deadline to Register Beginning July 1, 2026, and each year thereafter…" at bounding box center [295, 128] width 578 height 148
click at [84, 97] on p "Beginning July 1, 2026, and each year thereafter, the approved producer respons…" at bounding box center [294, 92] width 566 height 8
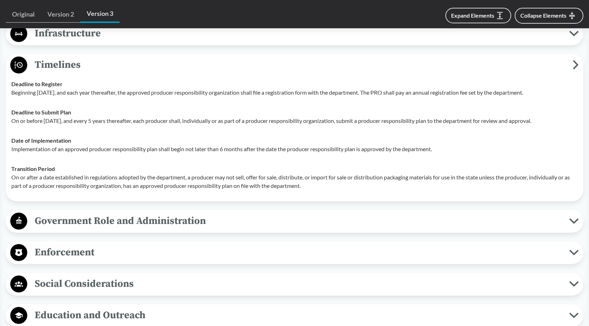
drag, startPoint x: 545, startPoint y: 109, endPoint x: 7, endPoint y: 98, distance: 538.1
click at [10, 102] on td "Deadline to Register Beginning July 1, 2026, and each year thereafter, the appr…" at bounding box center [294, 88] width 573 height 28
click at [549, 125] on div "Deadline to Submit Plan On or before July 1, 2028, and every 5 years thereafter…" at bounding box center [294, 116] width 566 height 17
drag, startPoint x: 556, startPoint y: 138, endPoint x: 11, endPoint y: 130, distance: 545.5
click at [11, 131] on td "Deadline to Submit Plan On or before July 1, 2028, and every 5 years thereafter…" at bounding box center [294, 117] width 573 height 28
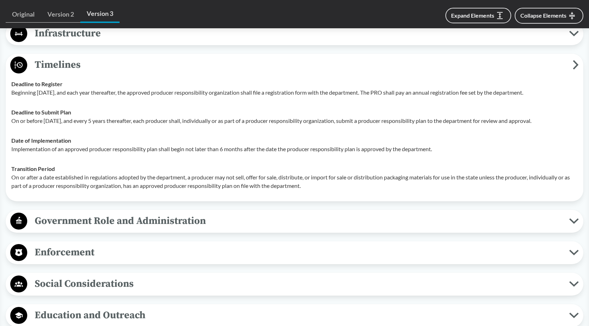
click at [441, 154] on p "Implementation of an approved producer responsibility plan shall begin not late…" at bounding box center [294, 149] width 566 height 8
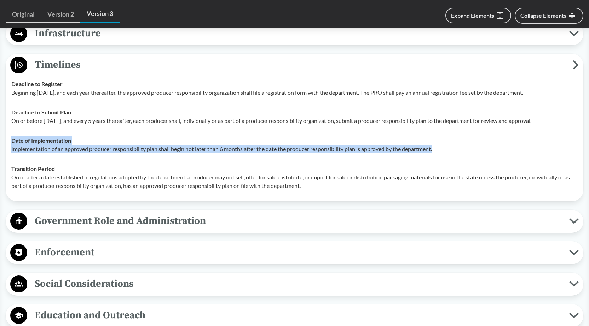
drag, startPoint x: 441, startPoint y: 166, endPoint x: 11, endPoint y: 157, distance: 430.5
click at [11, 157] on td "Date of Implementation Implementation of an approved producer responsibility pl…" at bounding box center [294, 145] width 573 height 28
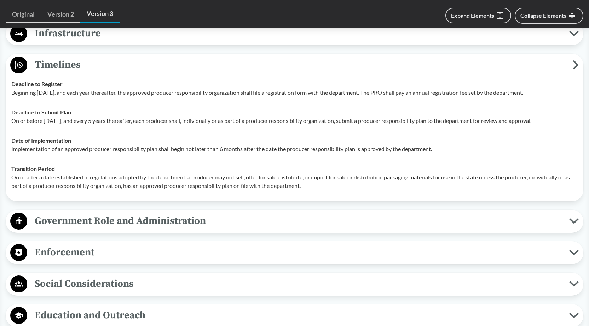
click at [324, 190] on p "On or after a date established in regulations adopted by the department, a prod…" at bounding box center [294, 181] width 566 height 17
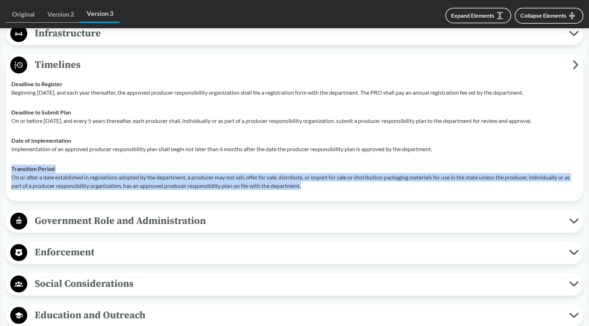
drag, startPoint x: 315, startPoint y: 204, endPoint x: 10, endPoint y: 187, distance: 305.7
click at [10, 187] on td "Transition Period On or after a date established in regulations adopted by the …" at bounding box center [294, 177] width 573 height 37
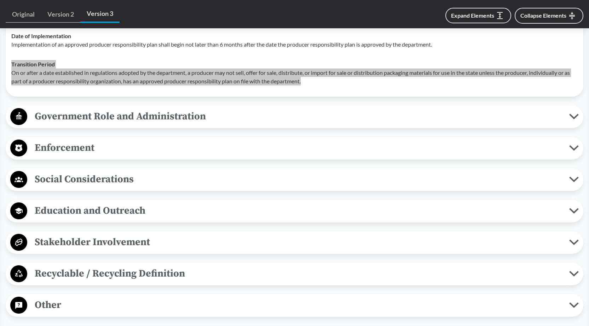
scroll to position [2299, 0]
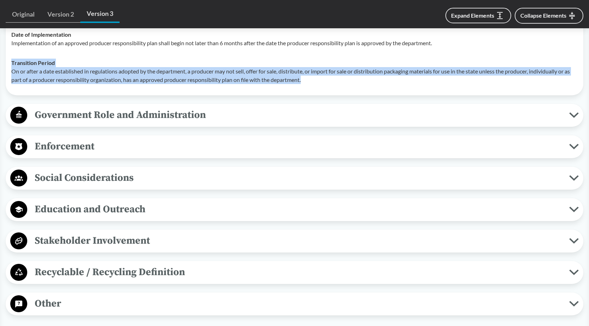
click at [573, 118] on icon at bounding box center [574, 115] width 10 height 6
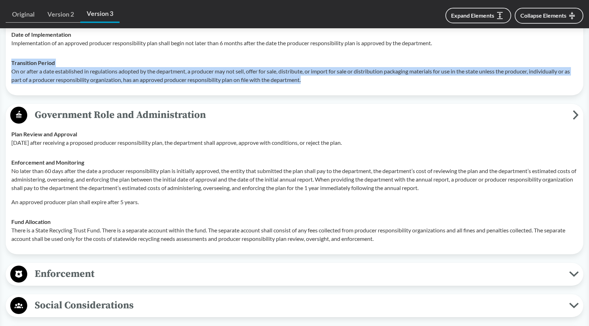
click at [574, 120] on icon at bounding box center [576, 115] width 6 height 10
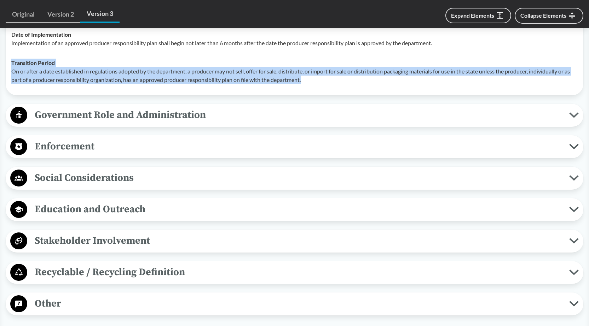
click at [382, 155] on span "Enforcement" at bounding box center [298, 147] width 542 height 16
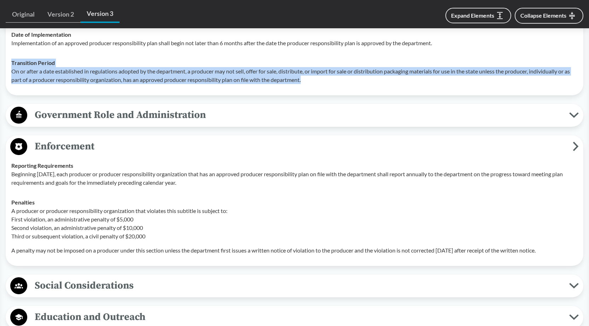
drag, startPoint x: 193, startPoint y: 200, endPoint x: 11, endPoint y: 185, distance: 182.7
click at [11, 185] on td "Reporting Requirements Beginning July 1, 2029, each producer or producer respon…" at bounding box center [294, 174] width 573 height 37
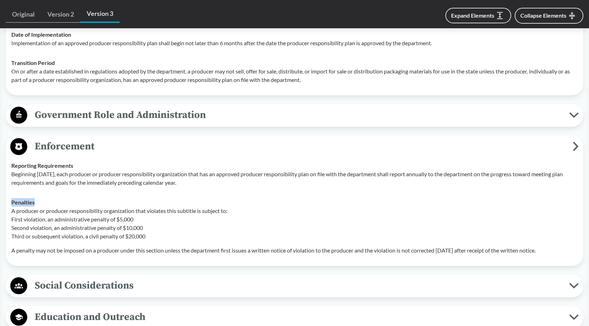
drag, startPoint x: 39, startPoint y: 220, endPoint x: 11, endPoint y: 217, distance: 27.8
click at [11, 217] on td "Penalties A producer or producer responsibility organization that violates this…" at bounding box center [294, 227] width 573 height 68
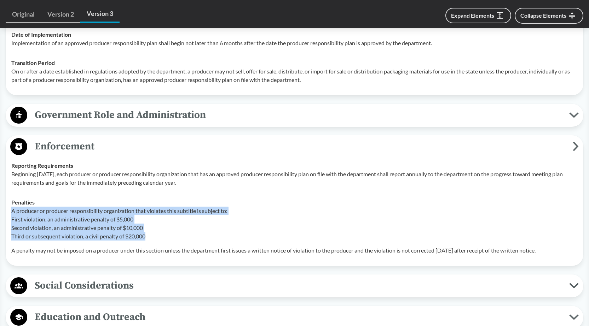
drag, startPoint x: 149, startPoint y: 251, endPoint x: 13, endPoint y: 231, distance: 137.2
click at [13, 231] on p "A producer or producer responsibility organization that violates this subtitle …" at bounding box center [294, 224] width 566 height 34
drag, startPoint x: 12, startPoint y: 267, endPoint x: 560, endPoint y: 267, distance: 548.6
click at [560, 255] on p "A penalty may not be imposed on a producer under this section unless the depart…" at bounding box center [294, 251] width 566 height 8
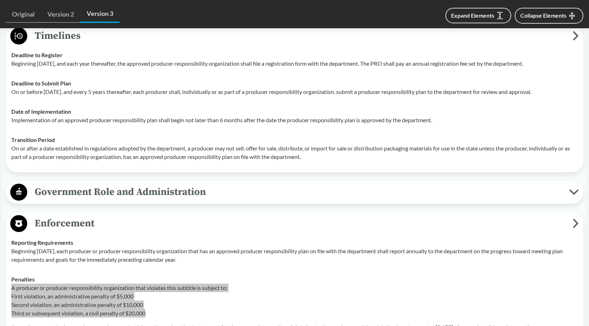
scroll to position [2122, 0]
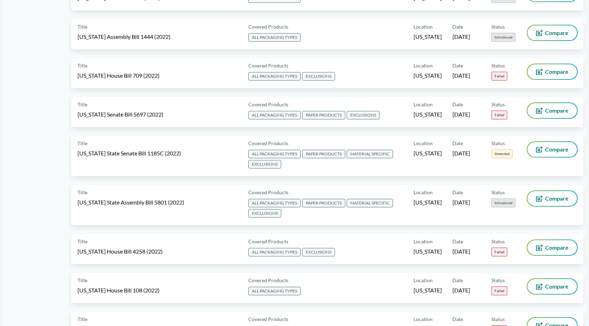
scroll to position [3288, 0]
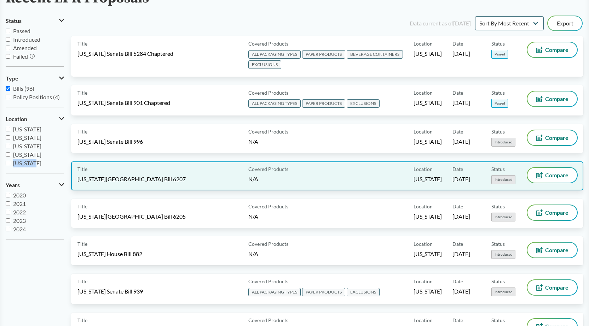
scroll to position [0, 0]
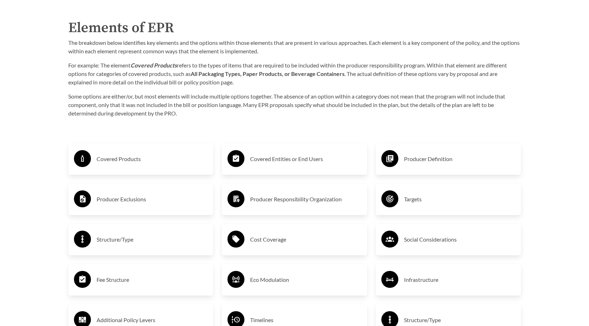
scroll to position [1238, 0]
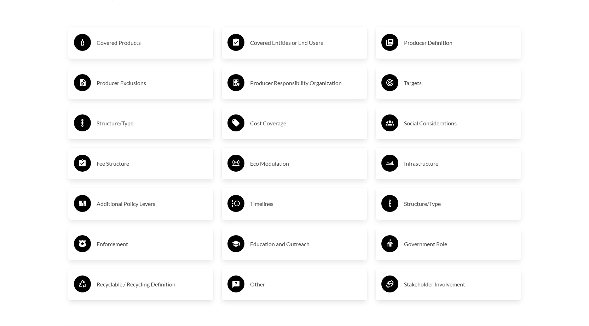
click at [264, 83] on h3 "Producer Responsibility Organization" at bounding box center [305, 82] width 111 height 11
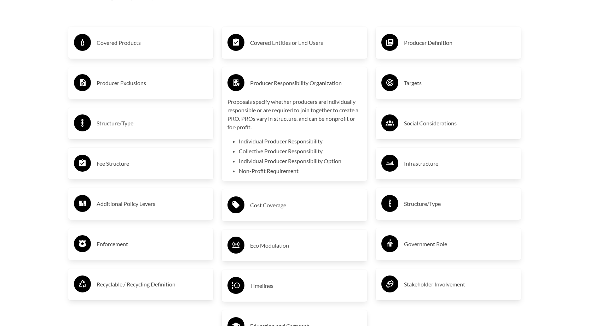
click at [264, 83] on h3 "Producer Responsibility Organization" at bounding box center [305, 82] width 111 height 11
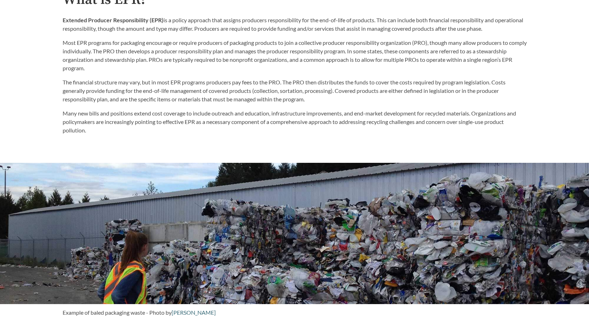
scroll to position [389, 0]
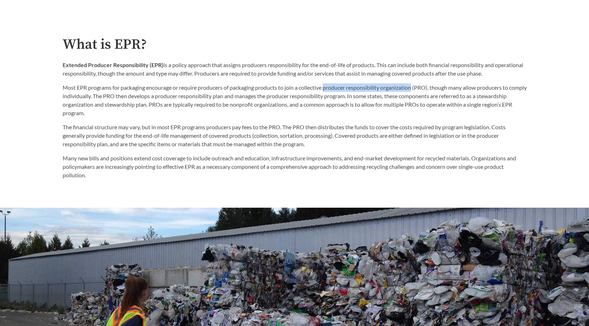
drag, startPoint x: 327, startPoint y: 90, endPoint x: 416, endPoint y: 90, distance: 88.8
click at [416, 90] on p "Most EPR programs for packaging encourage or require producers of packaging pro…" at bounding box center [295, 100] width 464 height 34
